Goal: Transaction & Acquisition: Purchase product/service

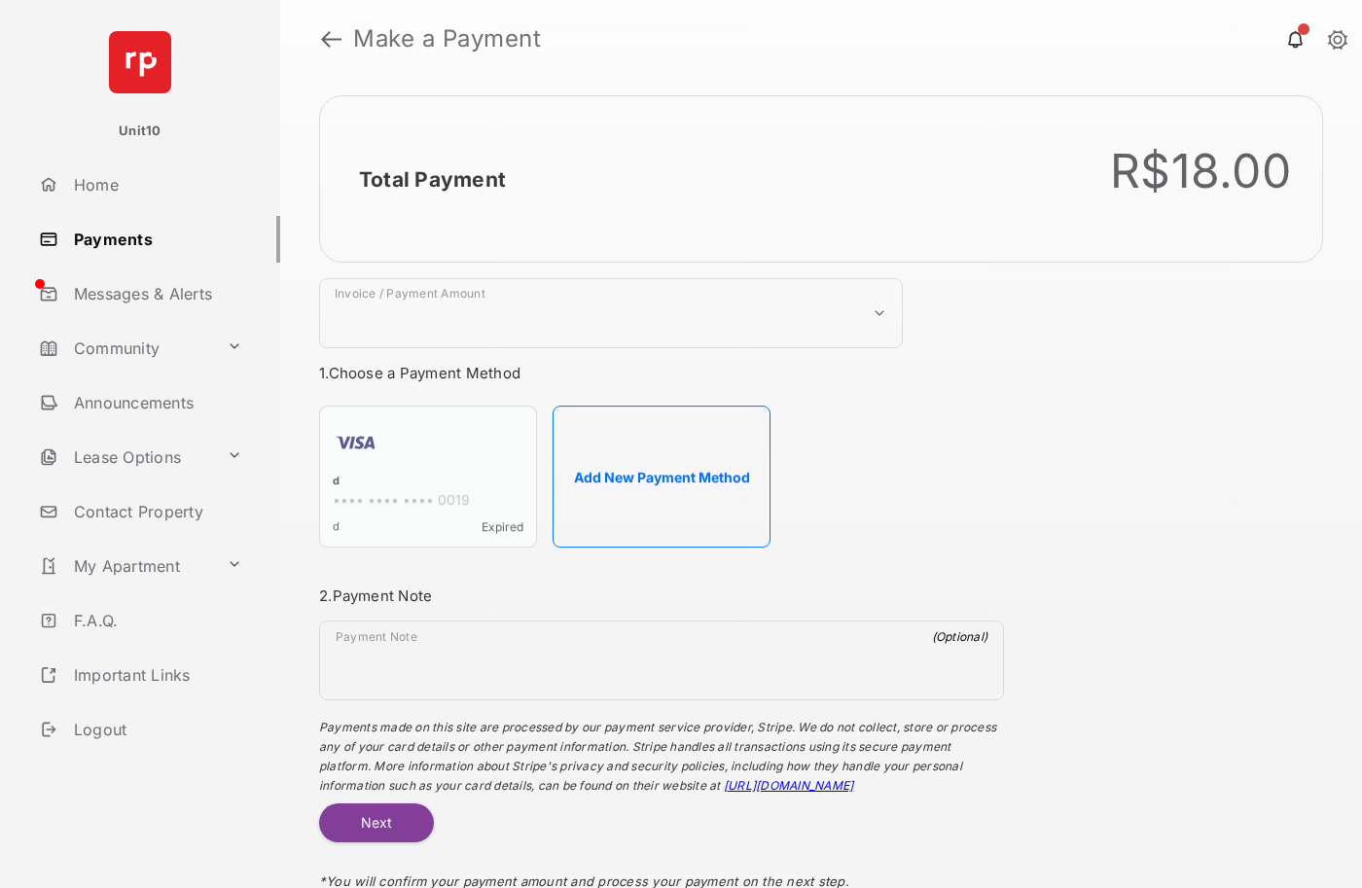
select select "***"
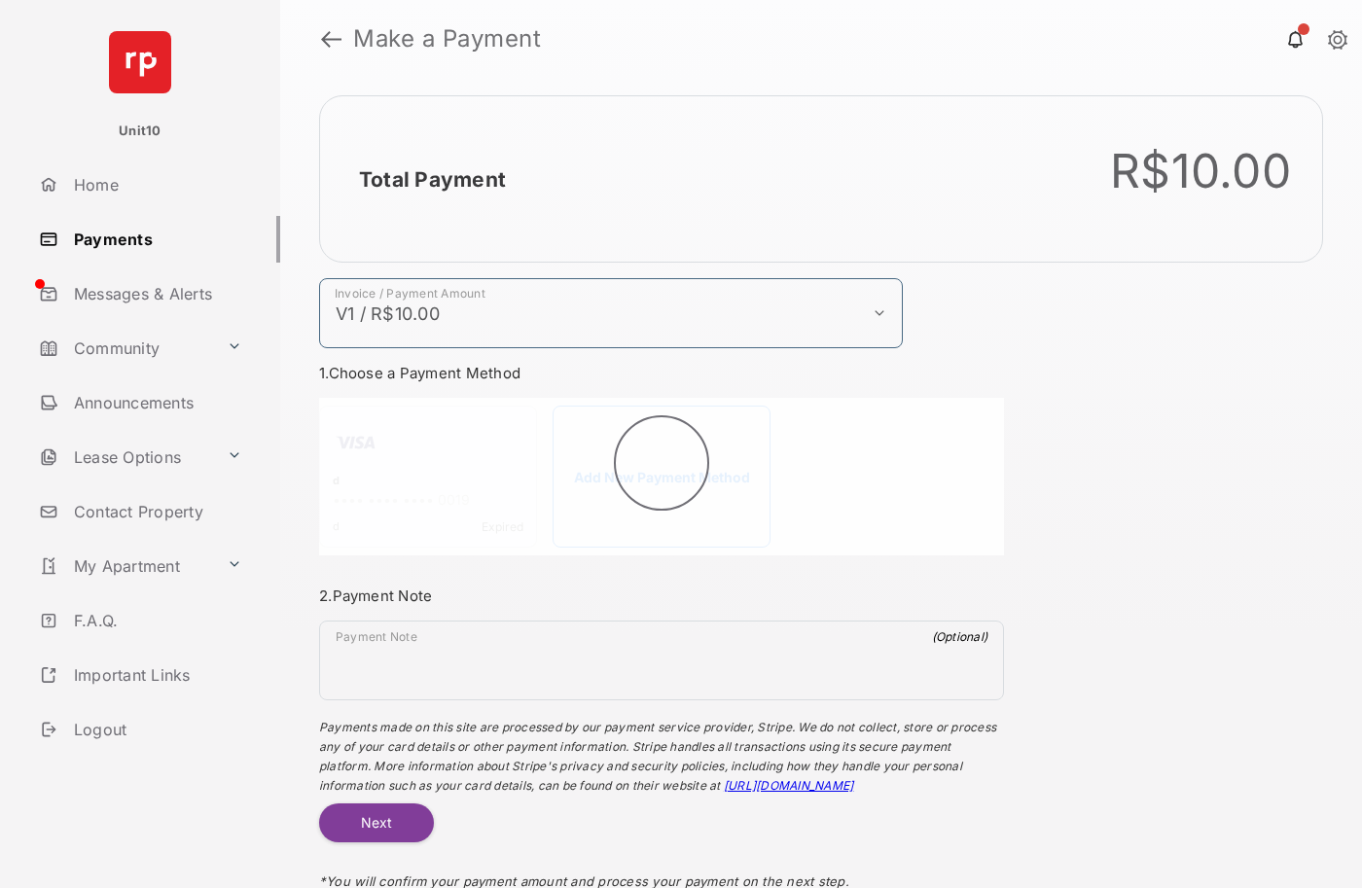
click at [431, 179] on h2 "Total Payment" at bounding box center [432, 179] width 147 height 24
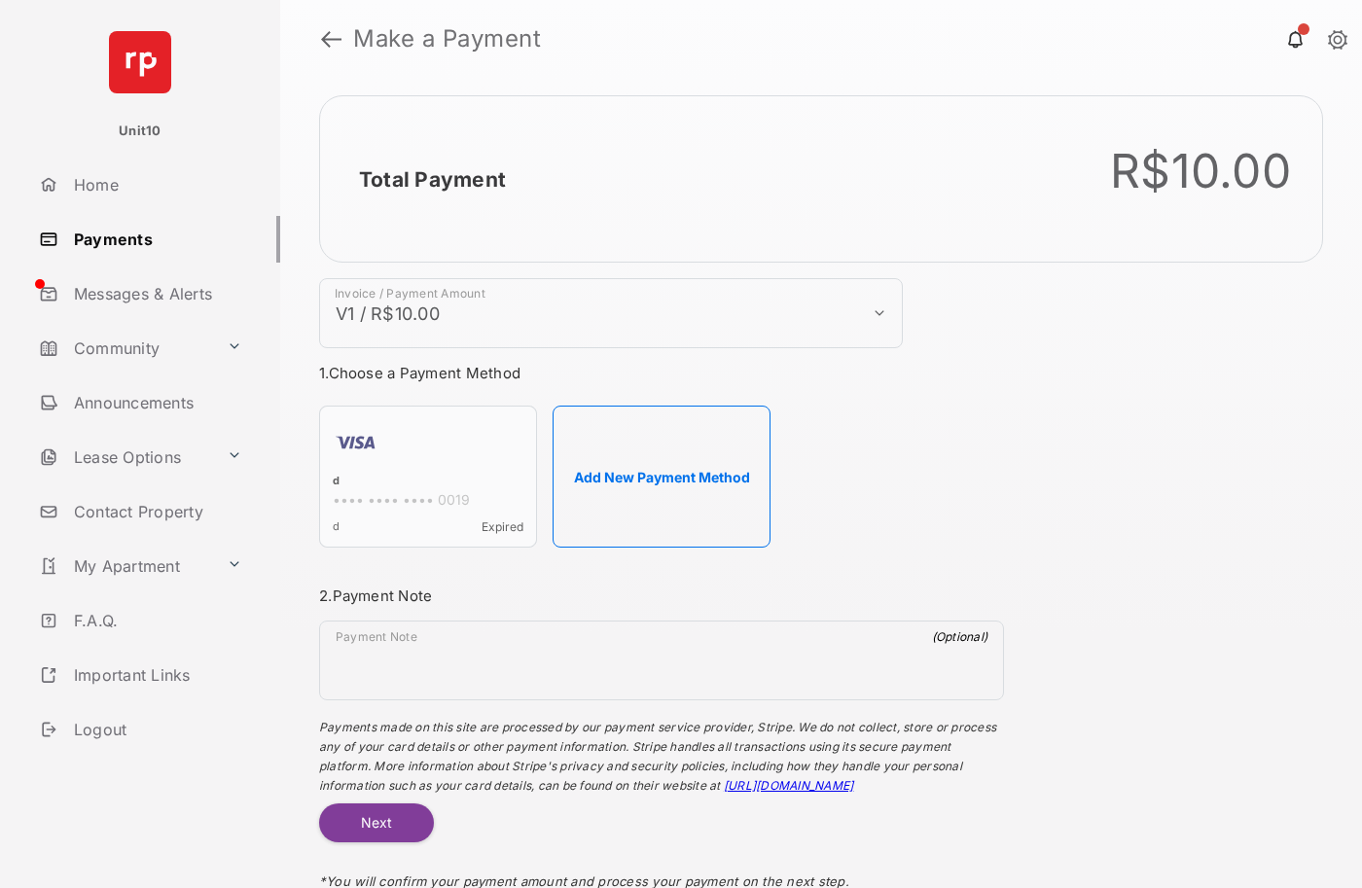
click at [431, 179] on h2 "Total Payment" at bounding box center [432, 179] width 147 height 24
click at [661, 477] on button "Add New Payment Method" at bounding box center [661, 477] width 218 height 142
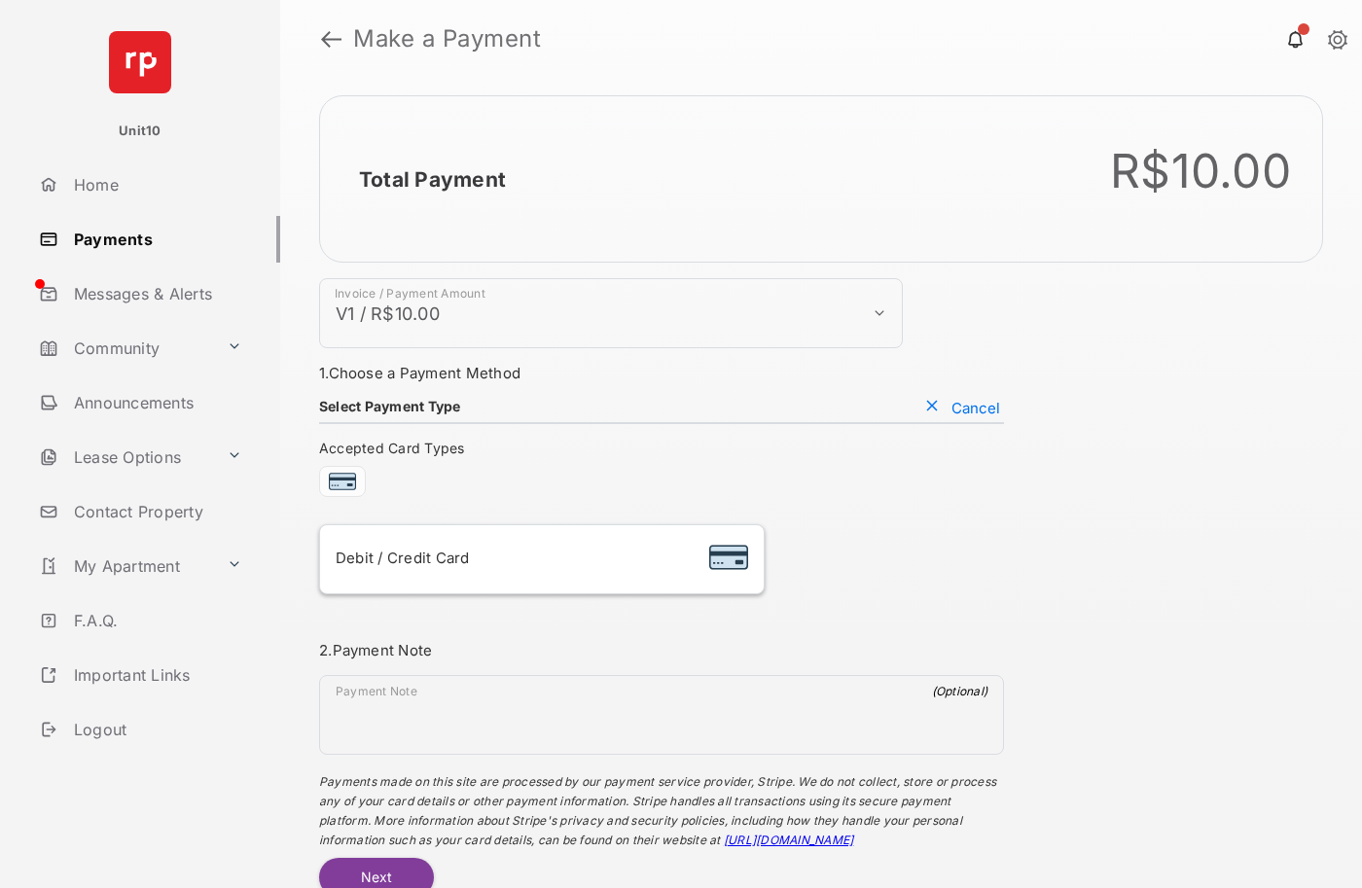
click at [541, 559] on div "Debit / Credit Card" at bounding box center [542, 559] width 412 height 37
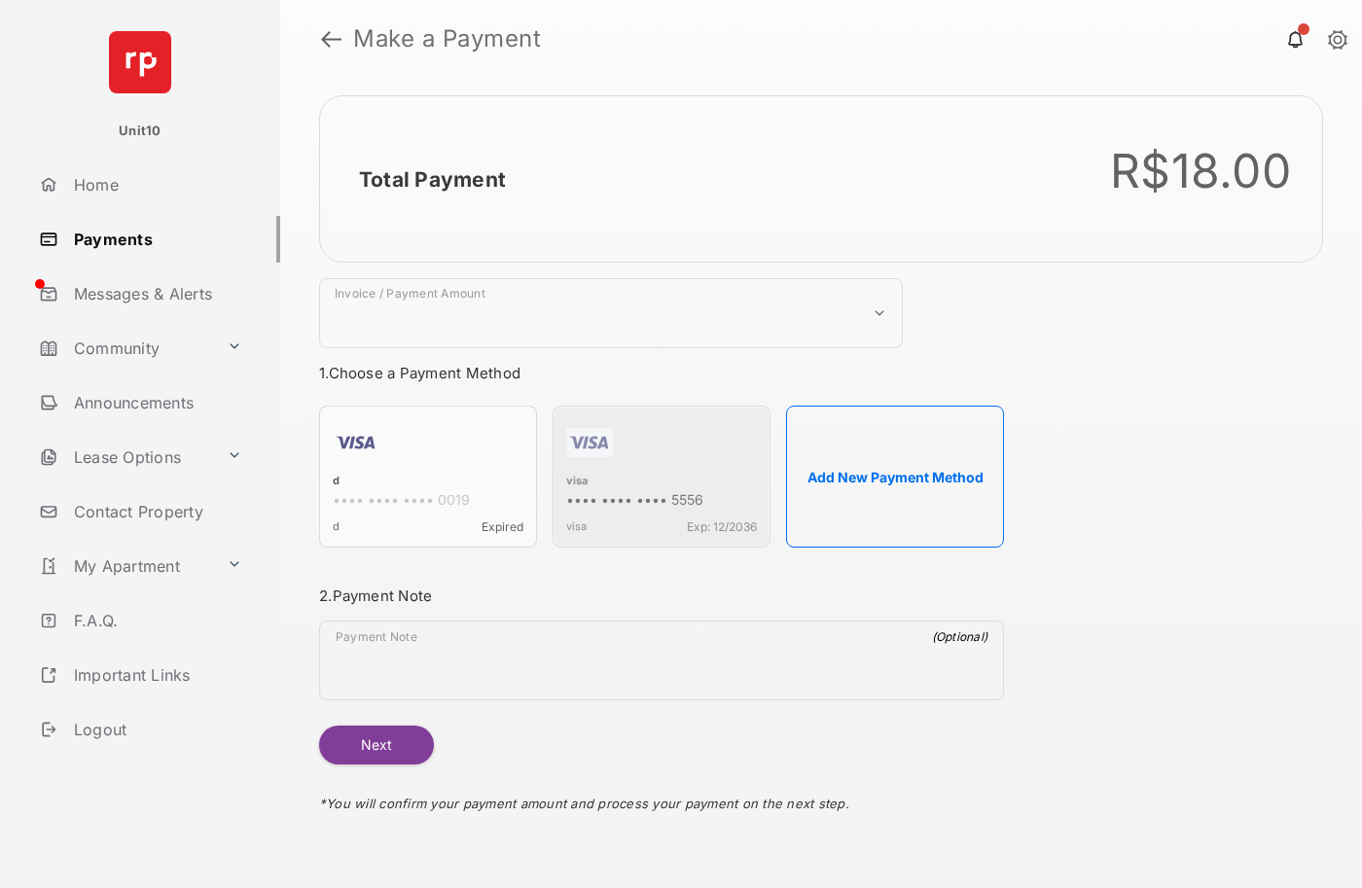
click at [447, 39] on strong "Make a Payment" at bounding box center [447, 38] width 188 height 23
click at [431, 179] on h2 "Total Payment" at bounding box center [432, 179] width 147 height 24
click at [577, 482] on div "visa" at bounding box center [661, 483] width 191 height 18
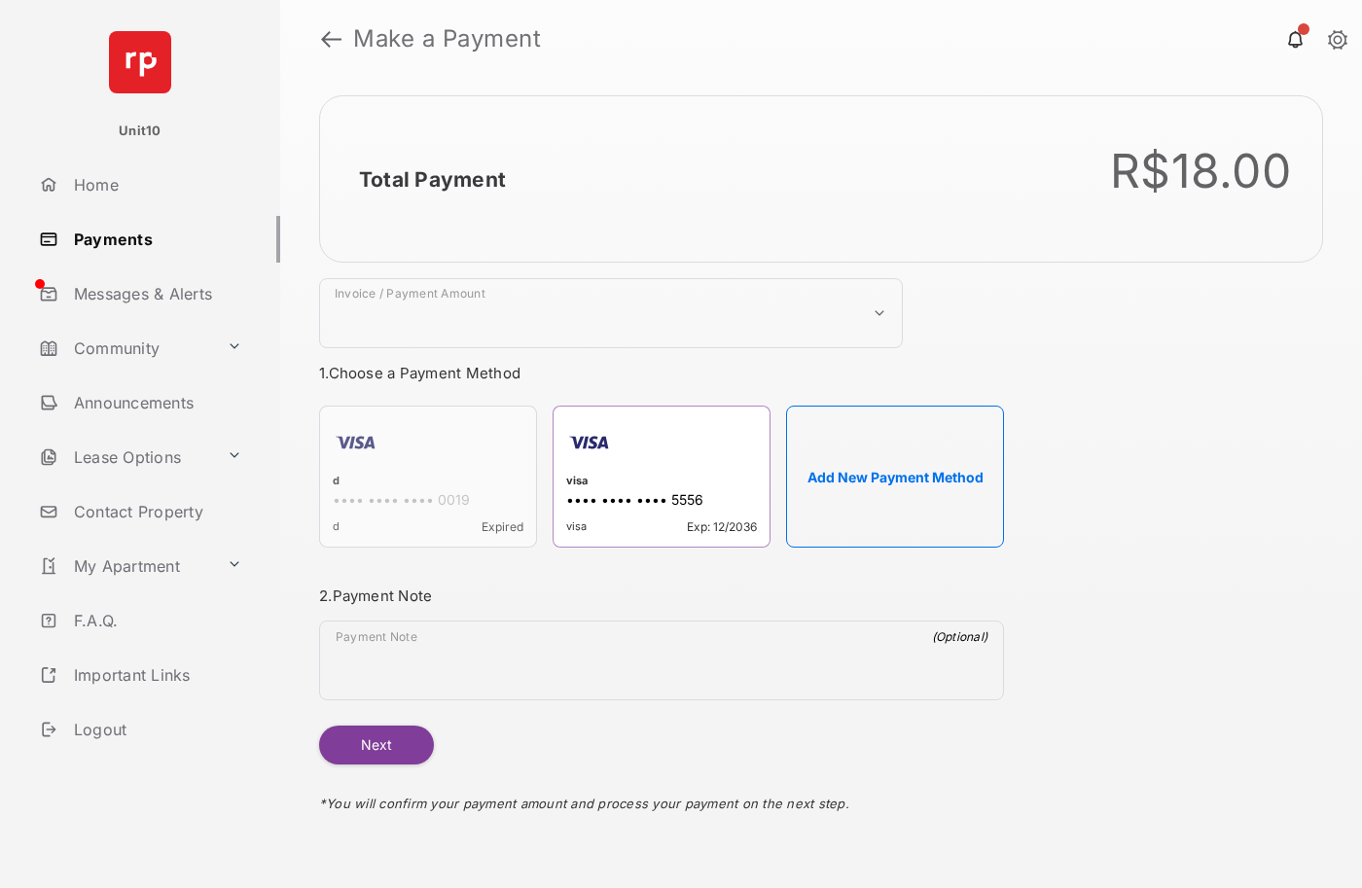
select select "***"
click at [431, 179] on h2 "Total Payment" at bounding box center [432, 179] width 147 height 24
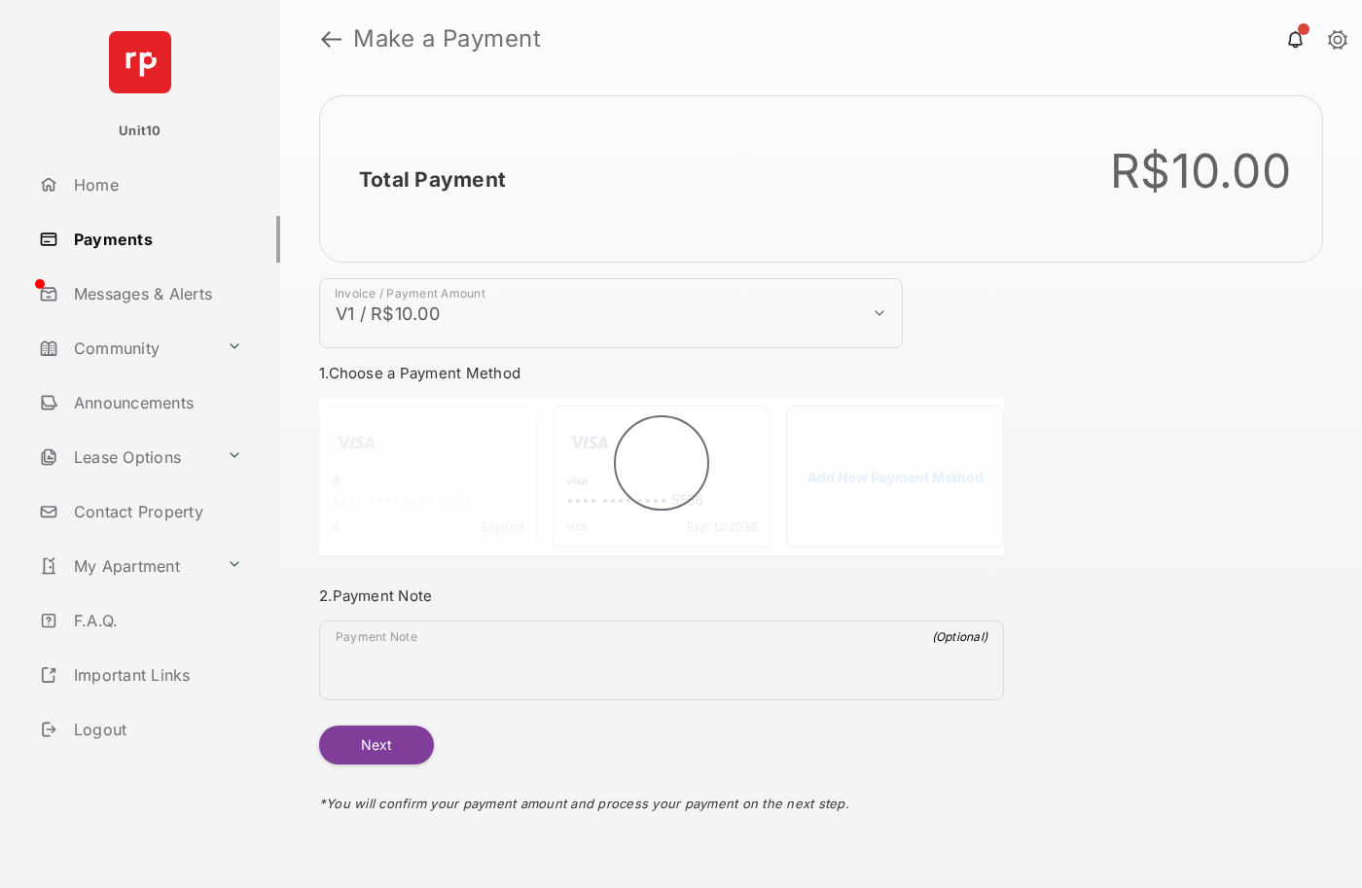
click at [375, 745] on button "Next" at bounding box center [376, 745] width 115 height 39
